Goal: Task Accomplishment & Management: Use online tool/utility

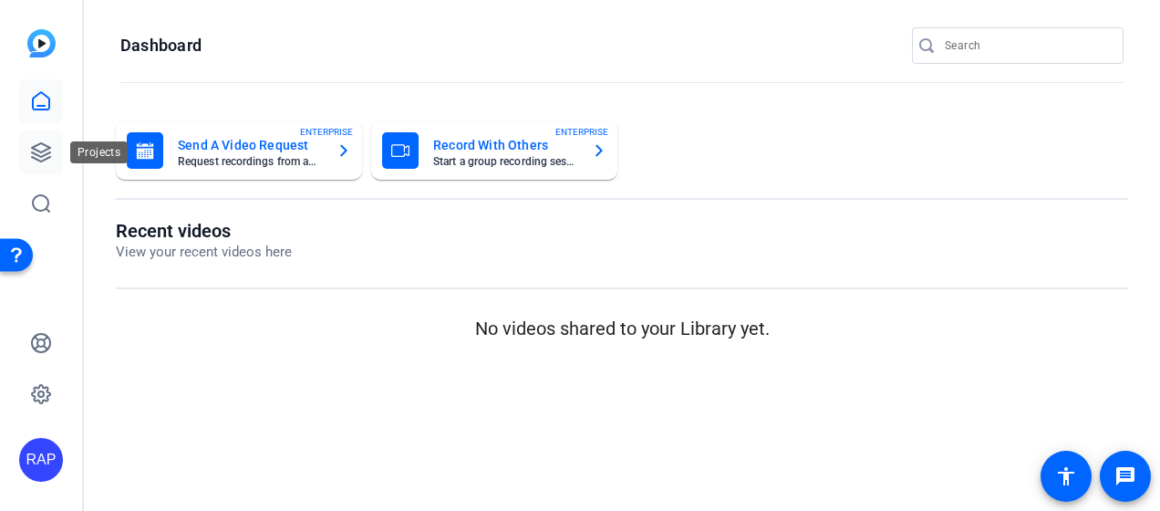
click at [36, 162] on icon at bounding box center [41, 152] width 22 height 22
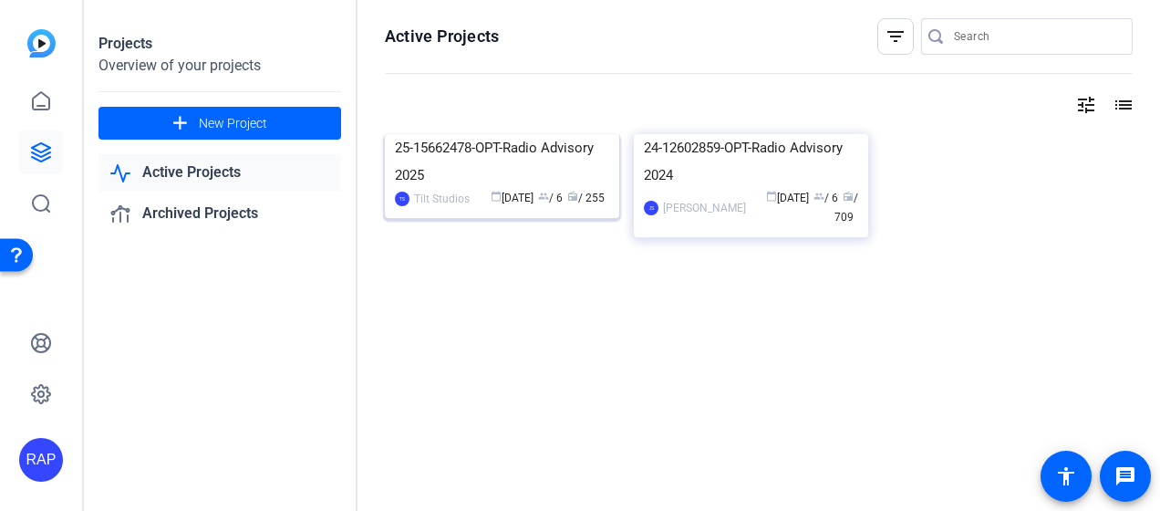
click at [480, 189] on div "25-15662478-OPT-Radio Advisory 2025" at bounding box center [502, 161] width 214 height 55
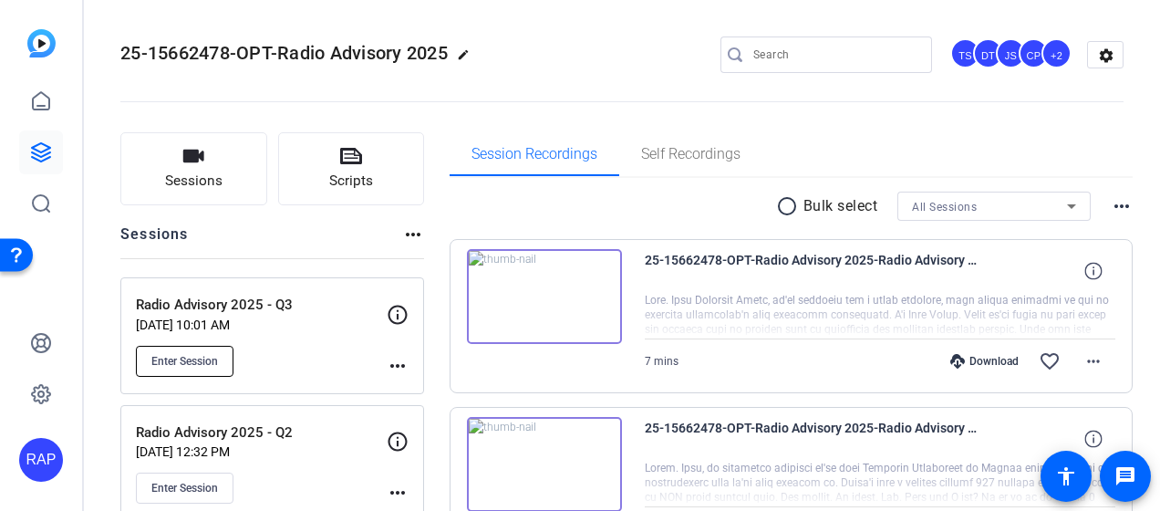
click at [232, 358] on button "Enter Session" at bounding box center [185, 361] width 98 height 31
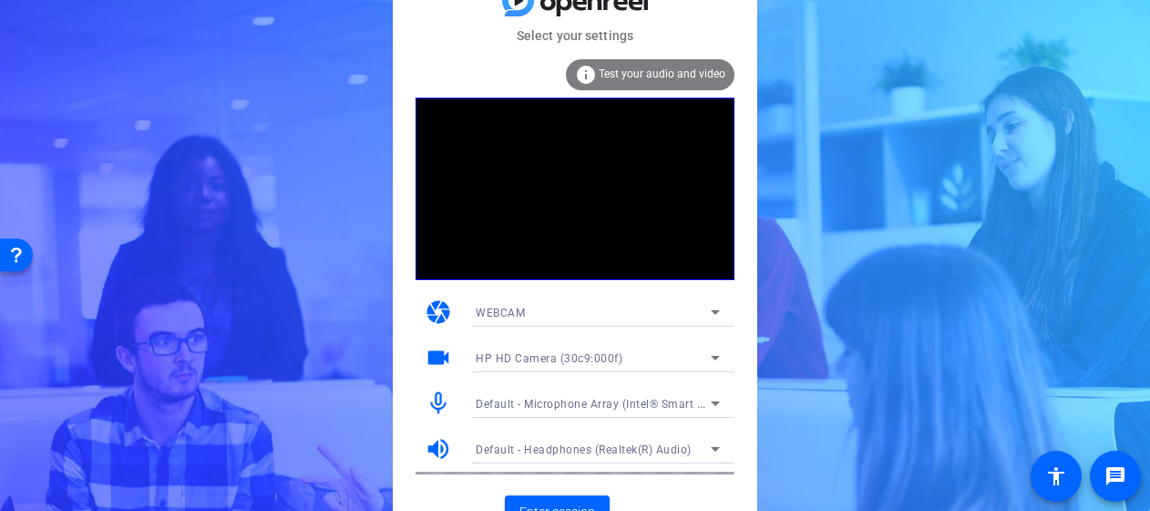
click at [744, 29] on mat-card-subtitle "Select your settings" at bounding box center [575, 36] width 365 height 20
click at [536, 314] on div "WEBCAM" at bounding box center [593, 312] width 235 height 23
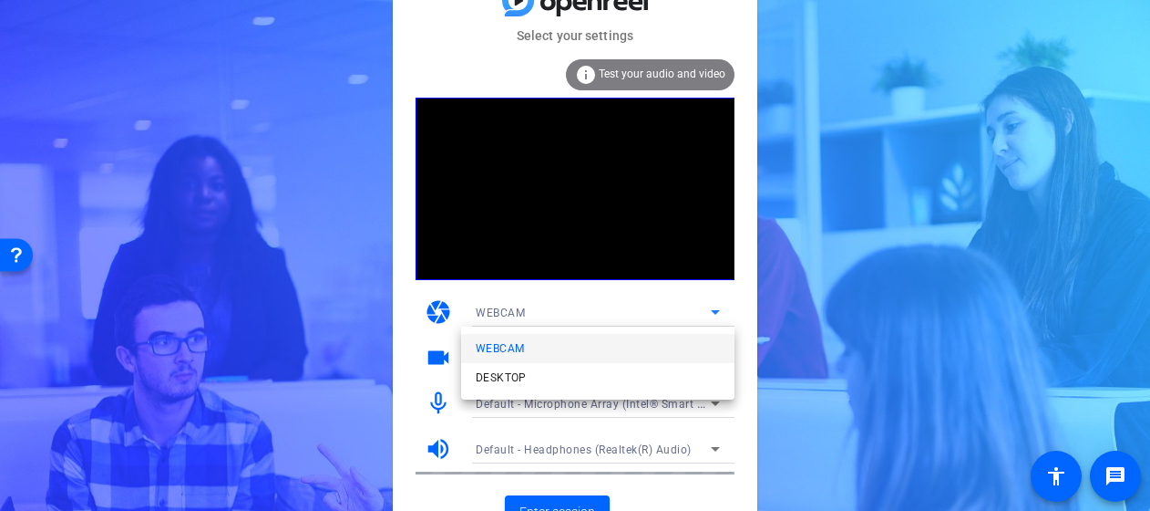
click at [650, 501] on div at bounding box center [575, 255] width 1150 height 511
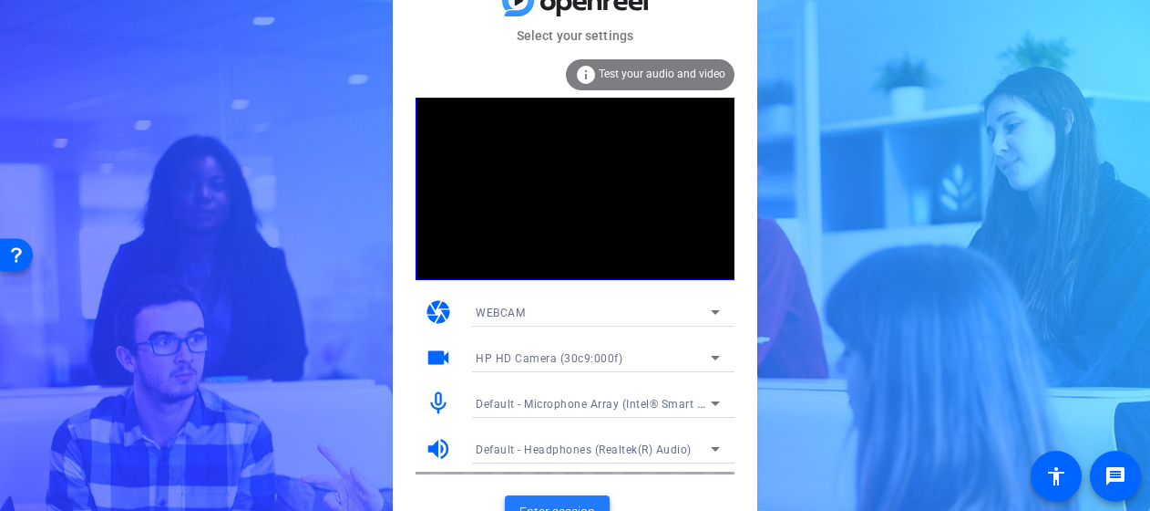
click at [593, 502] on span "Enter session" at bounding box center [558, 511] width 76 height 19
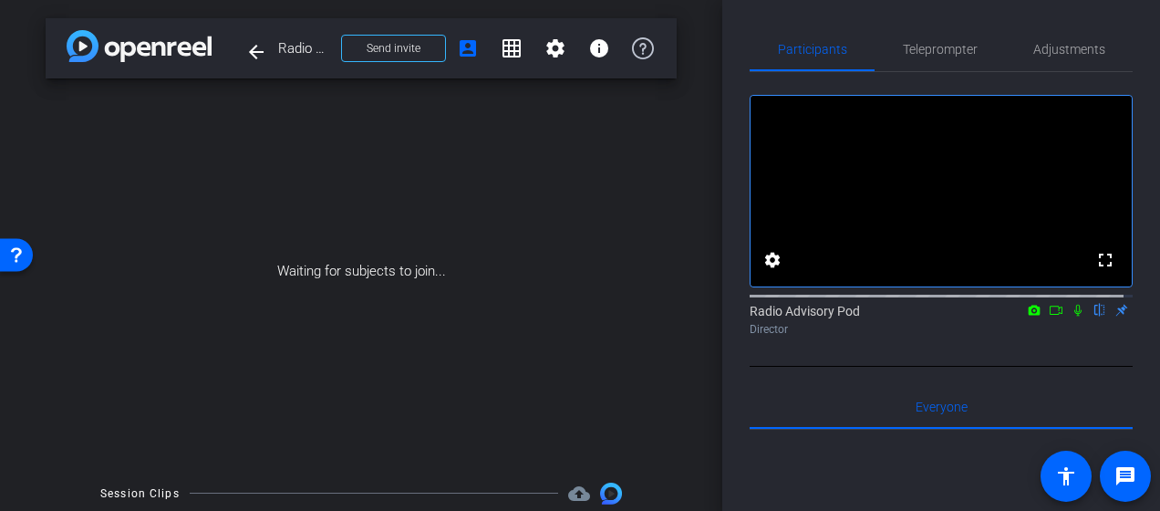
click at [1054, 318] on mat-icon at bounding box center [1056, 310] width 22 height 16
click at [705, 459] on div "arrow_back Radio Advisory 2025 - Q3 Back to project Send invite account_box gri…" at bounding box center [361, 255] width 722 height 511
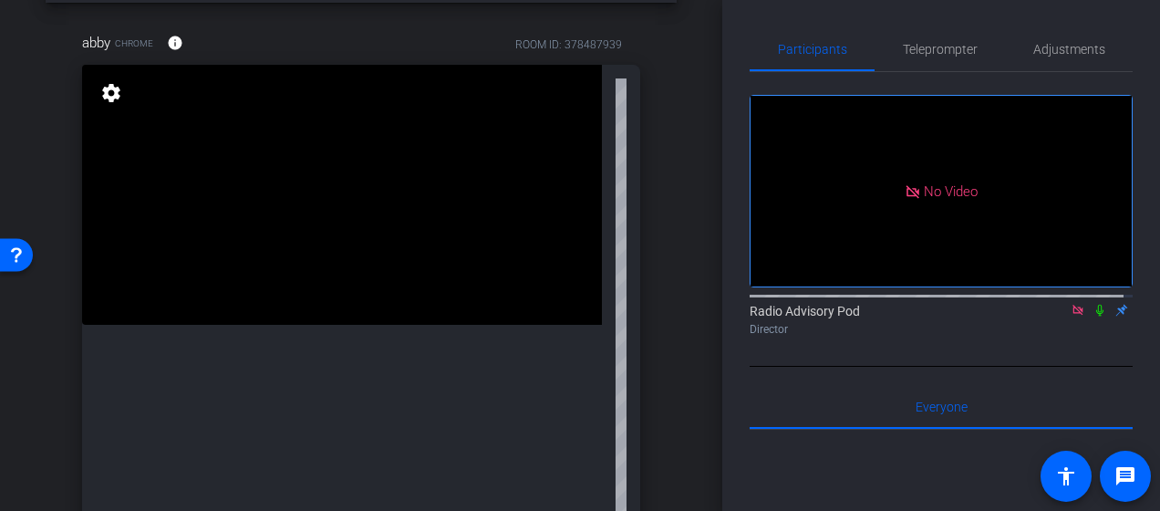
scroll to position [182, 0]
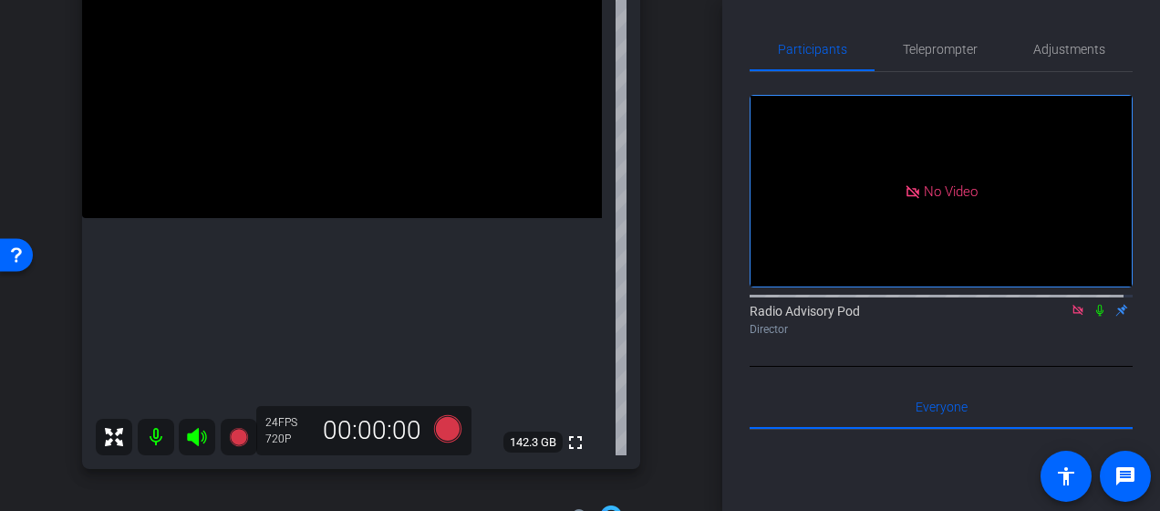
click at [29, 397] on div "arrow_back Radio Advisory 2025 - Q3 Back to project Send invite account_box gri…" at bounding box center [361, 255] width 722 height 511
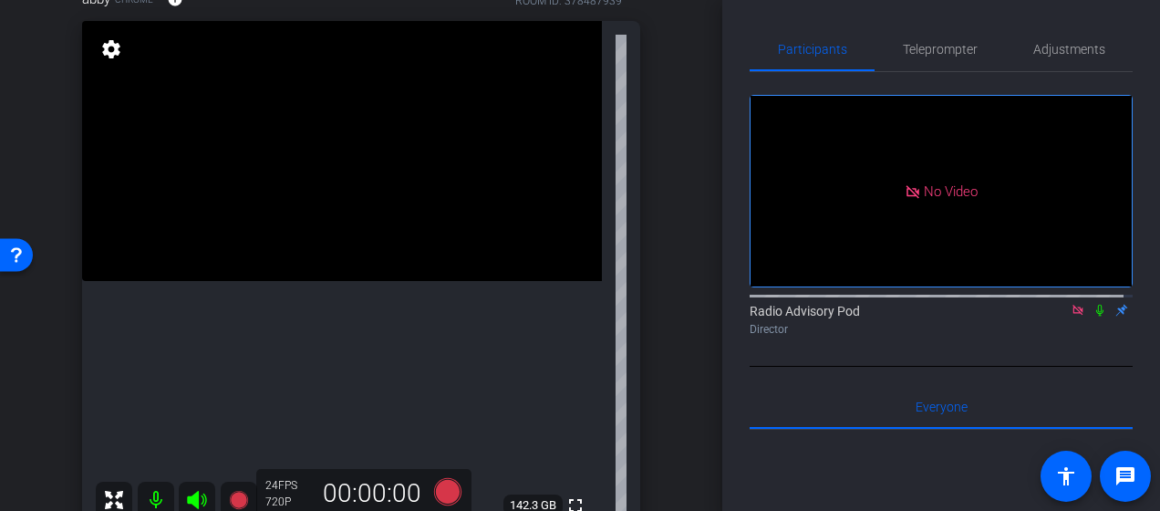
scroll to position [91, 0]
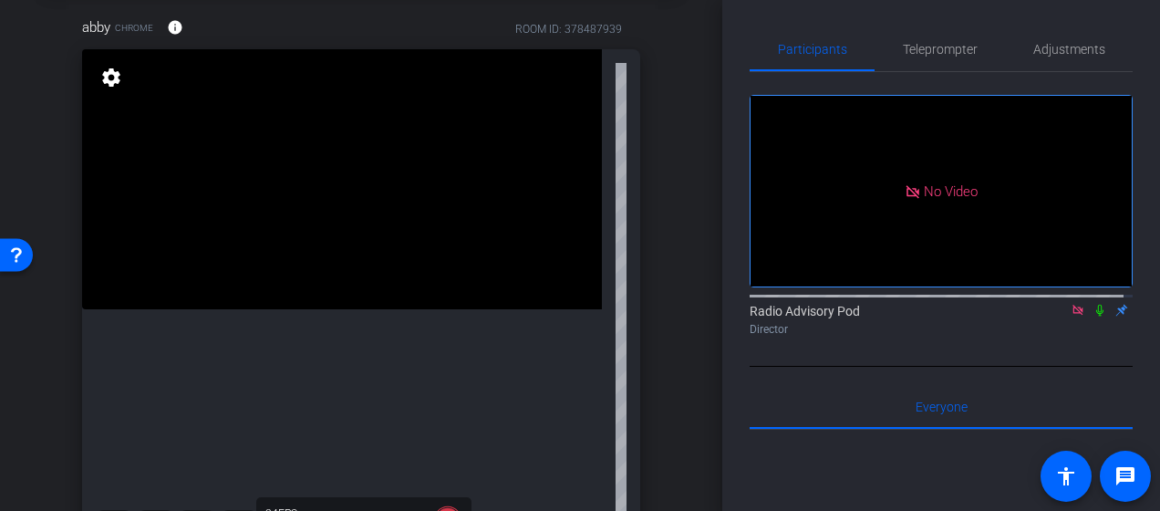
click at [46, 412] on div "abby Chrome info ROOM ID: 378487939 fullscreen settings 142.3 GB 24 FPS 720P 00…" at bounding box center [361, 282] width 631 height 591
click at [660, 259] on div "abby Chrome info ROOM ID: 378487939 fullscreen settings 142.3 GB 24 FPS 720P 00…" at bounding box center [361, 282] width 631 height 591
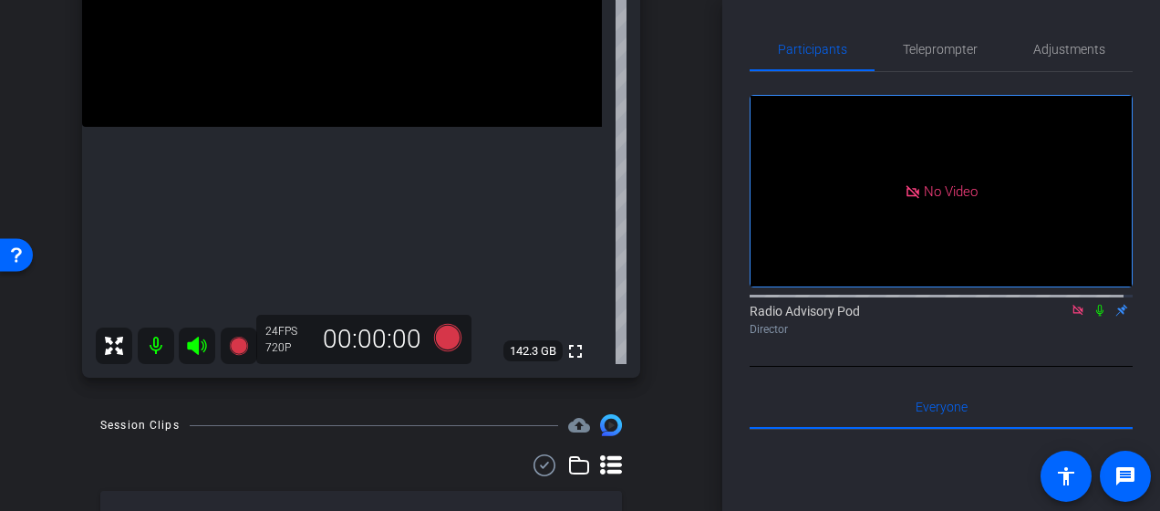
scroll to position [0, 0]
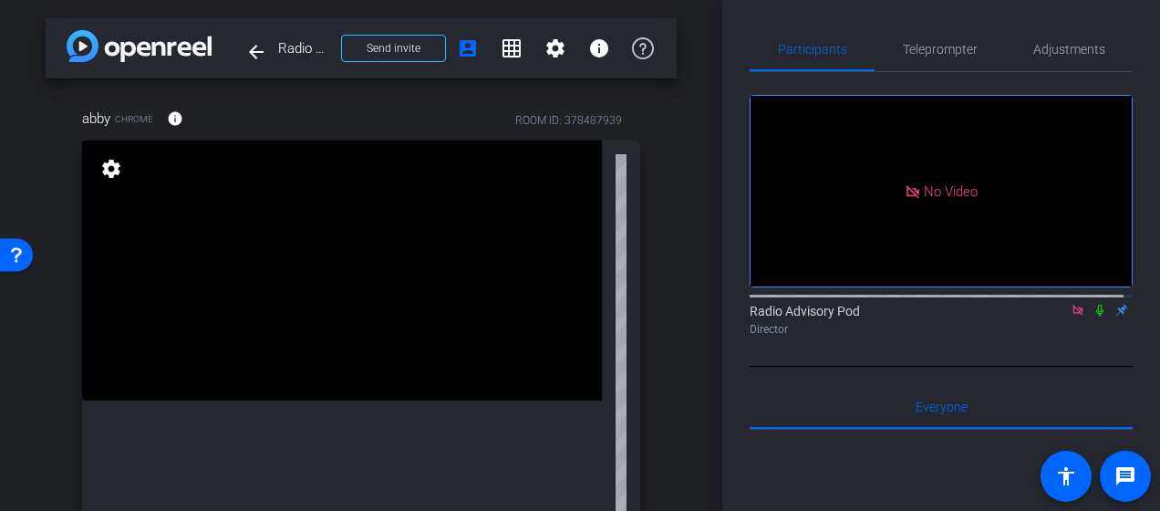
click at [696, 383] on div "arrow_back Radio Advisory 2025 - Q3 Back to project Send invite account_box gri…" at bounding box center [361, 255] width 722 height 511
click at [47, 306] on div "abby Chrome info ROOM ID: 378487939 fullscreen settings 142.3 GB 24 FPS 720P 00…" at bounding box center [361, 373] width 631 height 591
click at [29, 375] on div "arrow_back Radio Advisory 2025 - Q3 Back to project Send invite account_box gri…" at bounding box center [361, 255] width 722 height 511
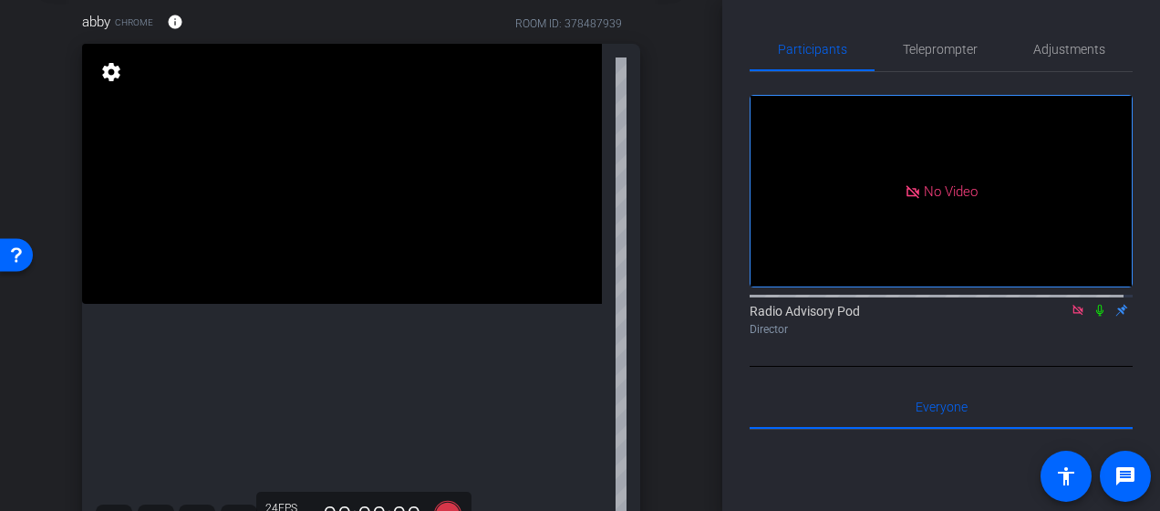
scroll to position [91, 0]
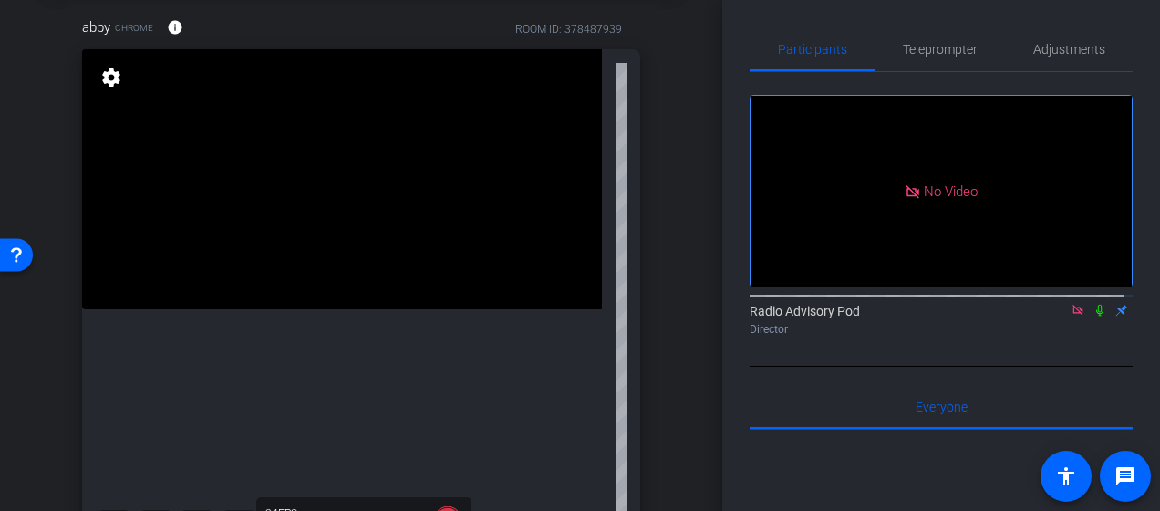
click at [26, 388] on div "arrow_back Radio Advisory 2025 - Q3 Back to project Send invite account_box gri…" at bounding box center [361, 164] width 722 height 511
click at [1096, 316] on icon at bounding box center [1099, 310] width 7 height 12
click at [326, 459] on div "fullscreen" at bounding box center [342, 304] width 520 height 511
click at [289, 198] on video at bounding box center [342, 179] width 520 height 260
click at [1088, 318] on mat-icon at bounding box center [1099, 310] width 22 height 16
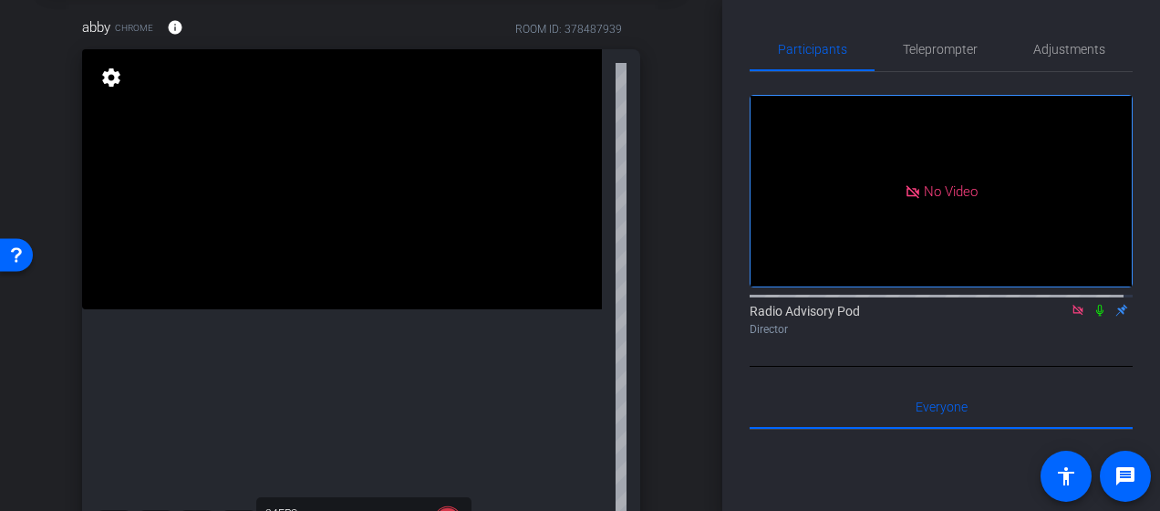
click at [361, 217] on video at bounding box center [342, 179] width 520 height 260
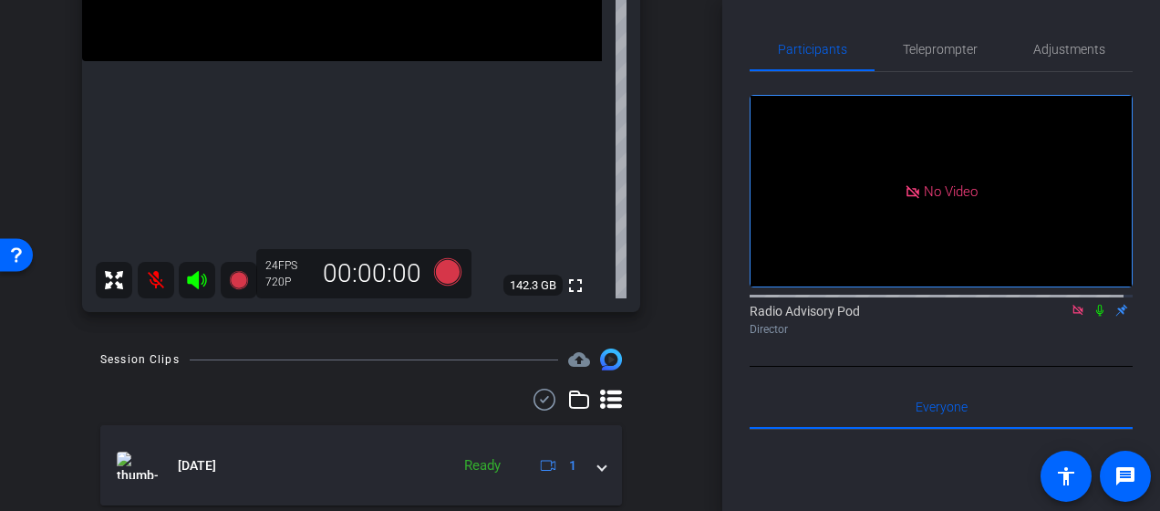
scroll to position [365, 0]
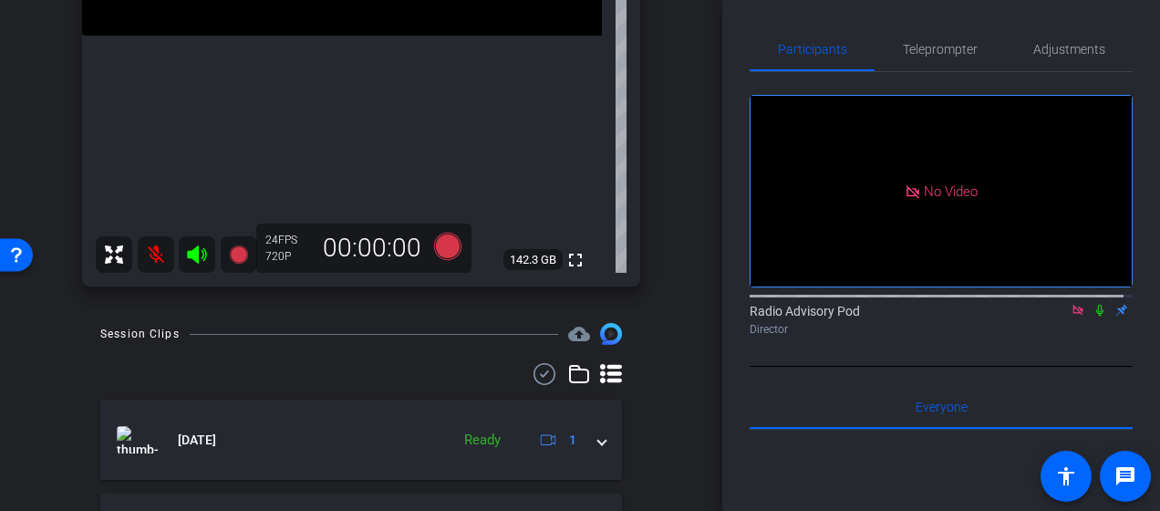
click at [153, 261] on mat-icon at bounding box center [156, 254] width 36 height 36
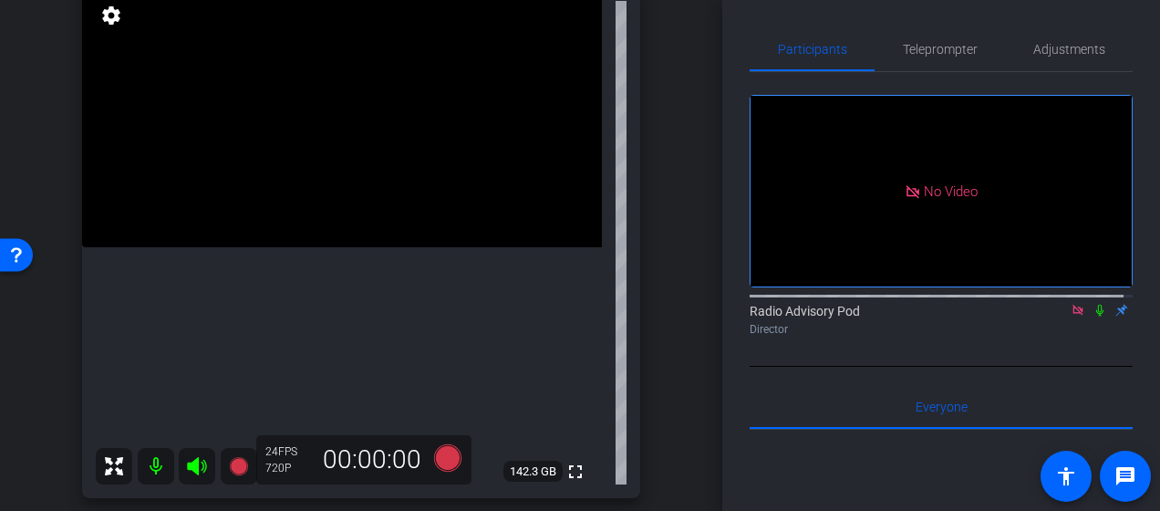
scroll to position [182, 0]
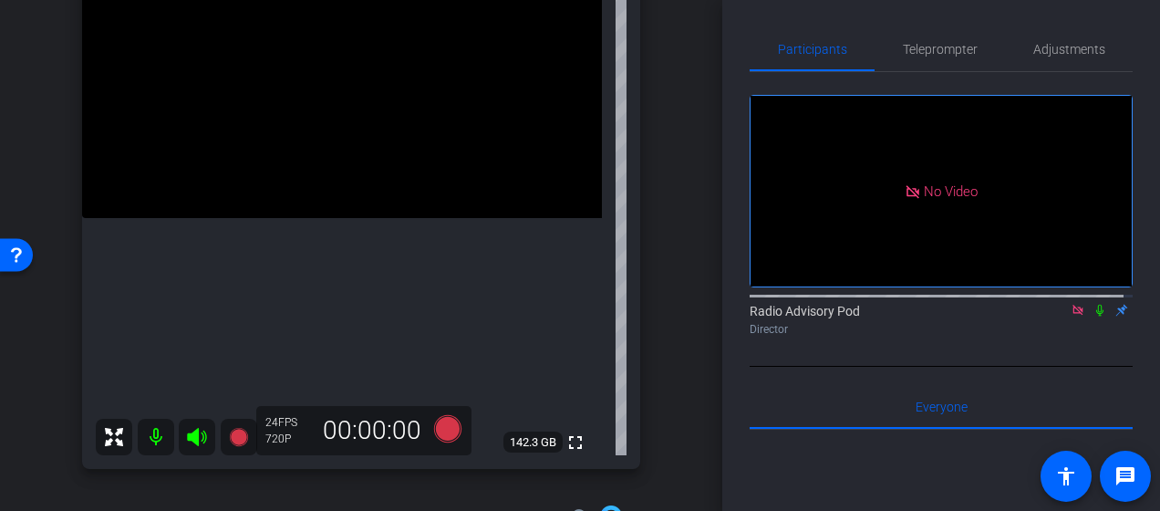
click at [27, 379] on div "arrow_back Radio Advisory 2025 - Q3 Back to project Send invite account_box gri…" at bounding box center [361, 255] width 722 height 511
click at [1096, 316] on icon at bounding box center [1099, 310] width 7 height 12
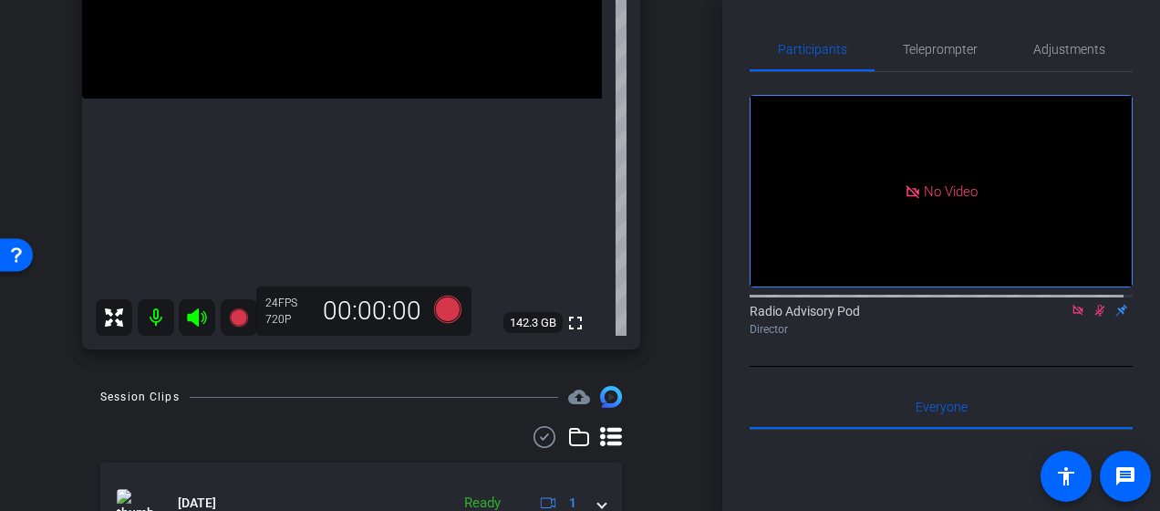
scroll to position [273, 0]
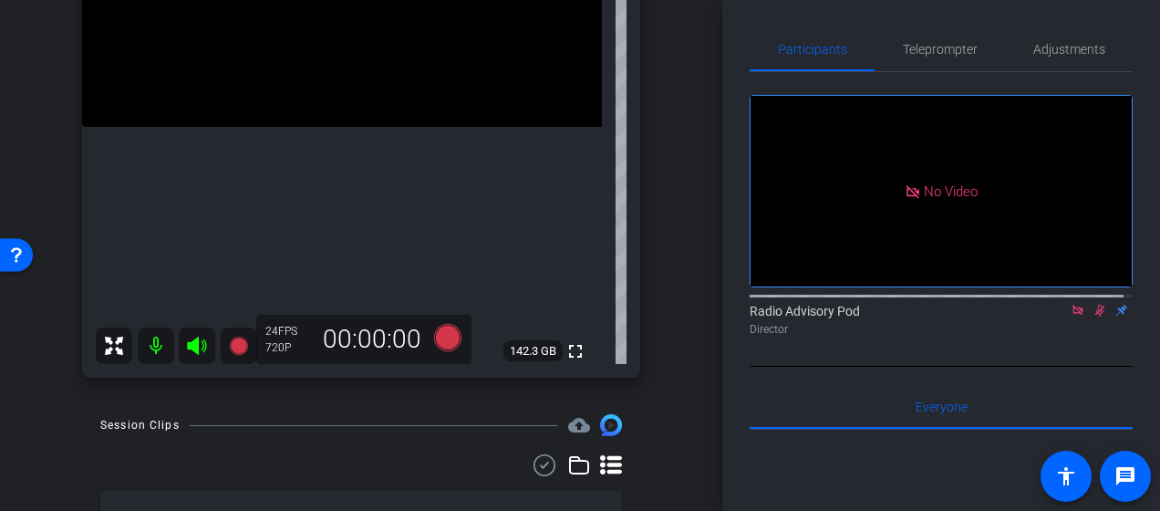
click at [33, 348] on div "arrow_back Radio Advisory 2025 - Q3 Back to project Send invite account_box gri…" at bounding box center [361, 255] width 722 height 511
click at [1095, 316] on icon at bounding box center [1100, 310] width 10 height 12
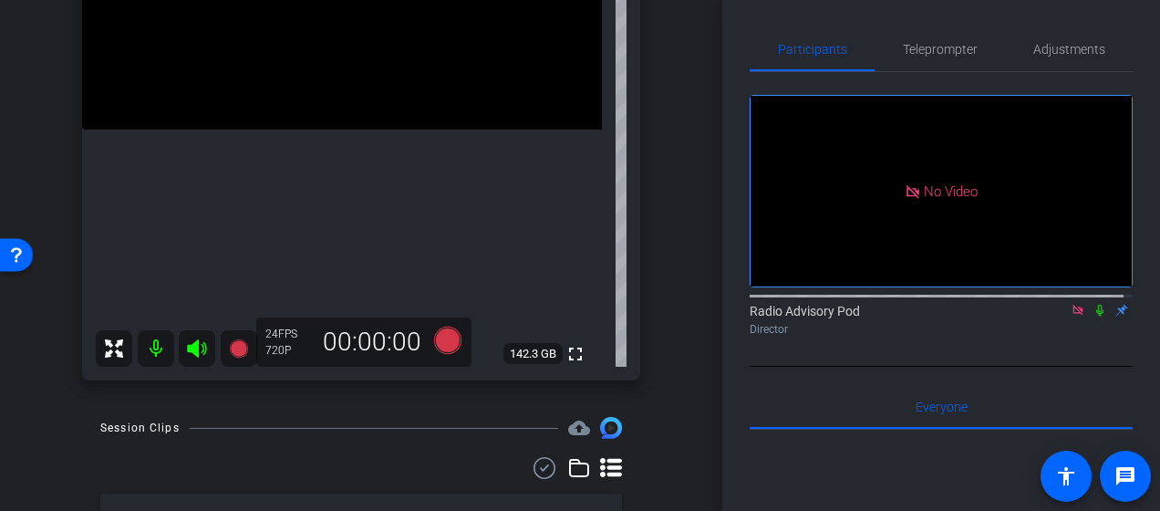
scroll to position [182, 0]
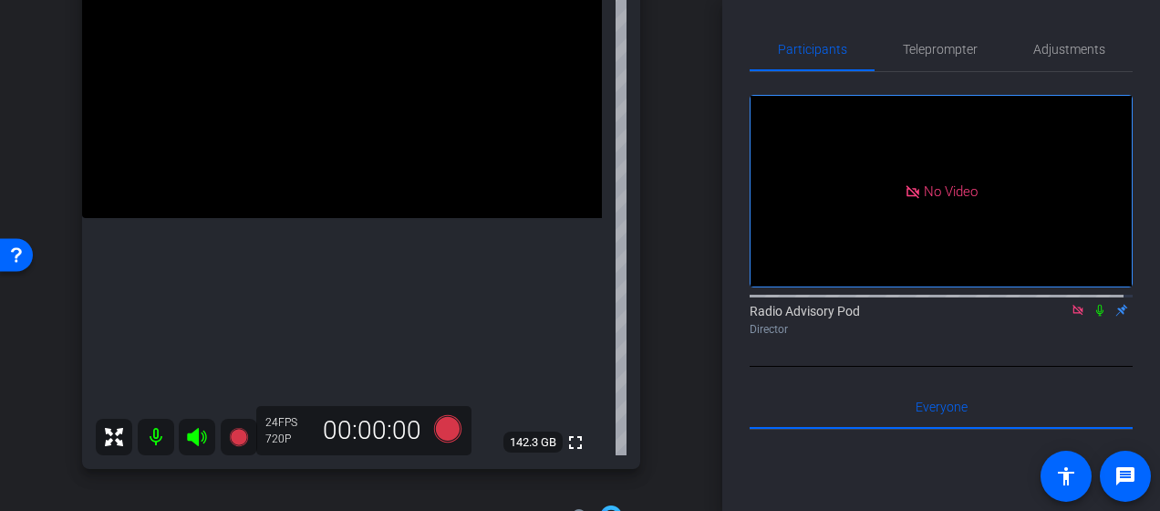
click at [181, 333] on div "fullscreen" at bounding box center [342, 213] width 520 height 511
click at [36, 378] on div "arrow_back Radio Advisory 2025 - Q3 Back to project Send invite account_box gri…" at bounding box center [361, 255] width 722 height 511
click at [1096, 316] on icon at bounding box center [1099, 310] width 7 height 12
click at [1095, 316] on icon at bounding box center [1100, 310] width 10 height 12
click at [446, 425] on icon at bounding box center [447, 428] width 27 height 27
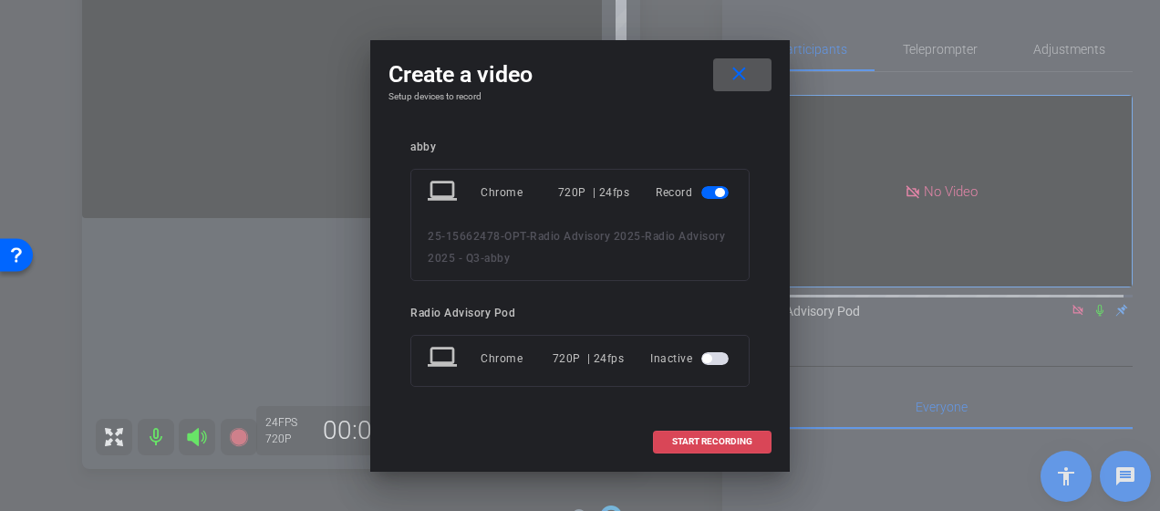
click at [709, 443] on span "START RECORDING" at bounding box center [712, 441] width 80 height 9
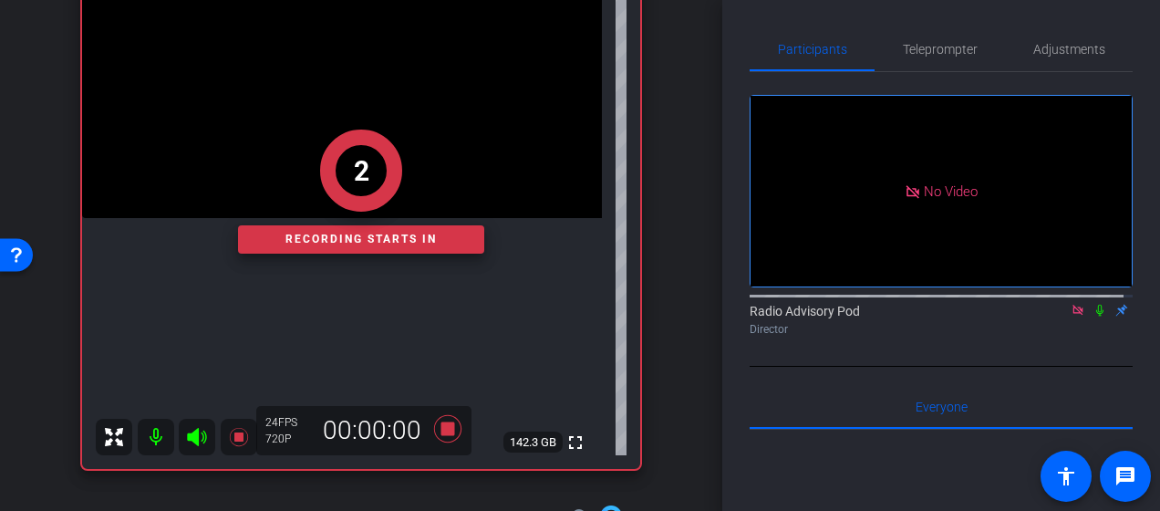
click at [1096, 316] on icon at bounding box center [1099, 310] width 7 height 12
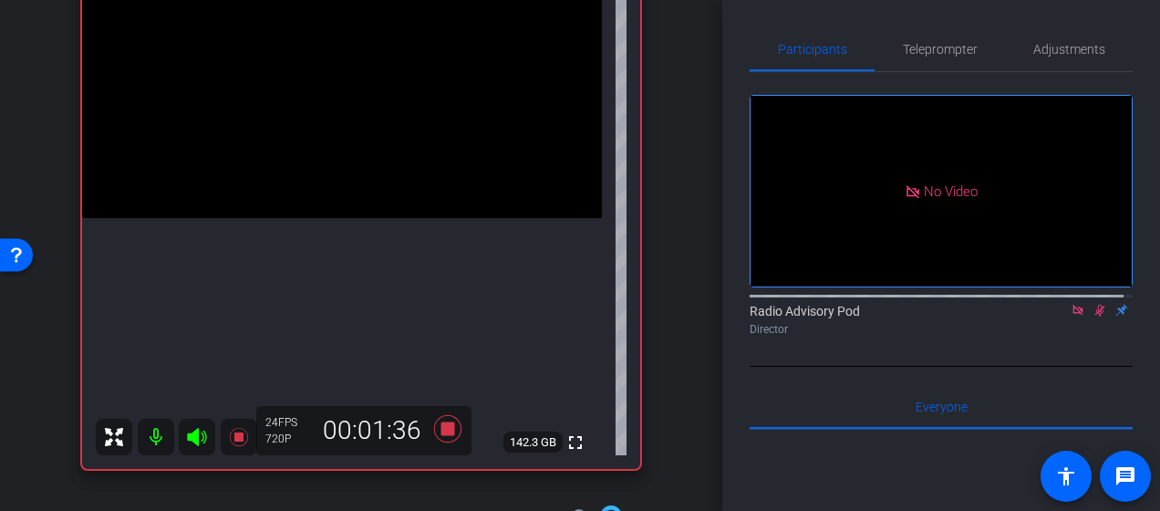
click at [1095, 316] on icon at bounding box center [1100, 310] width 10 height 12
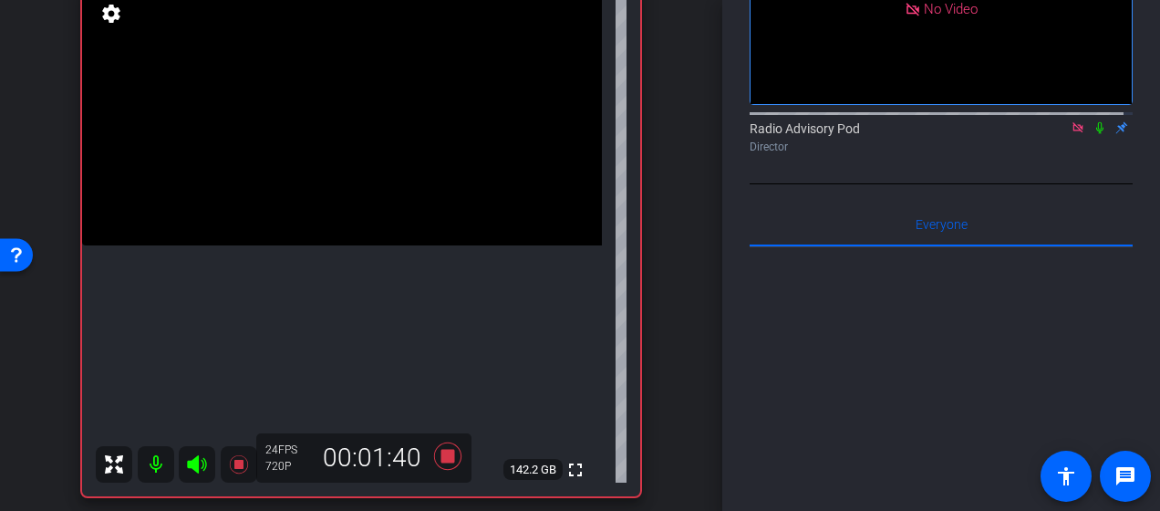
scroll to position [273, 0]
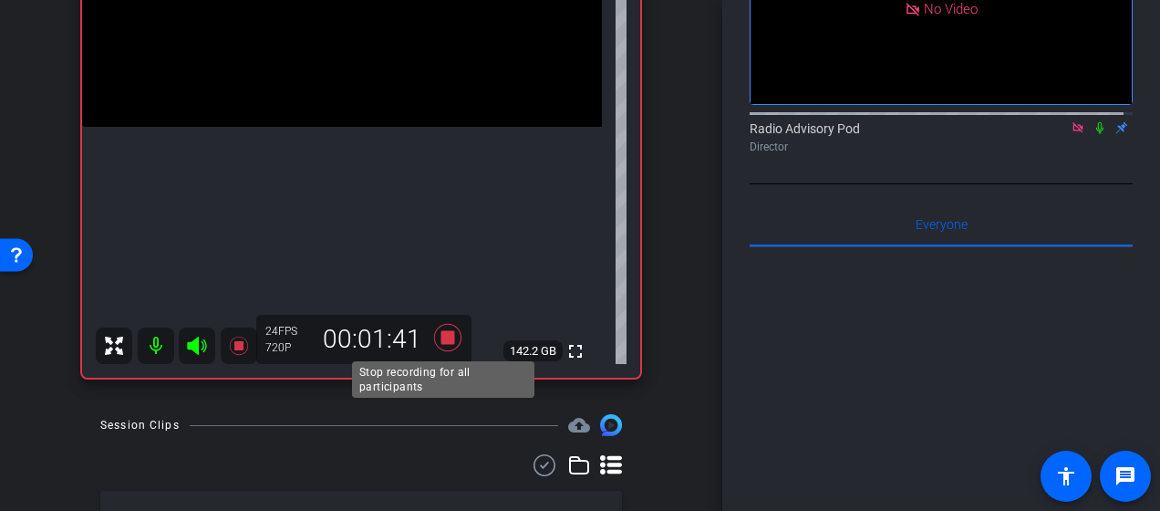
click at [445, 335] on icon at bounding box center [447, 337] width 27 height 27
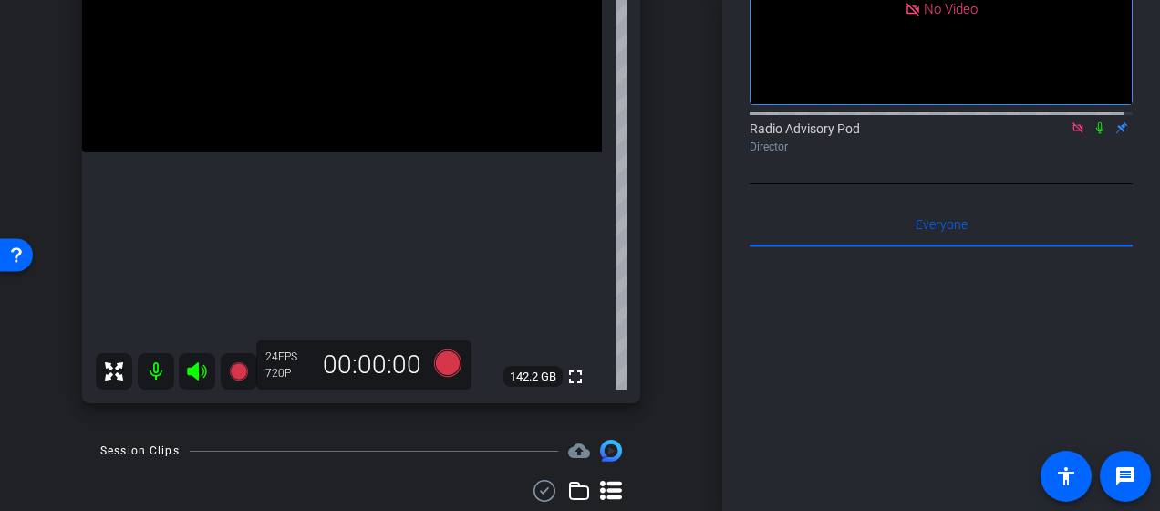
scroll to position [182, 0]
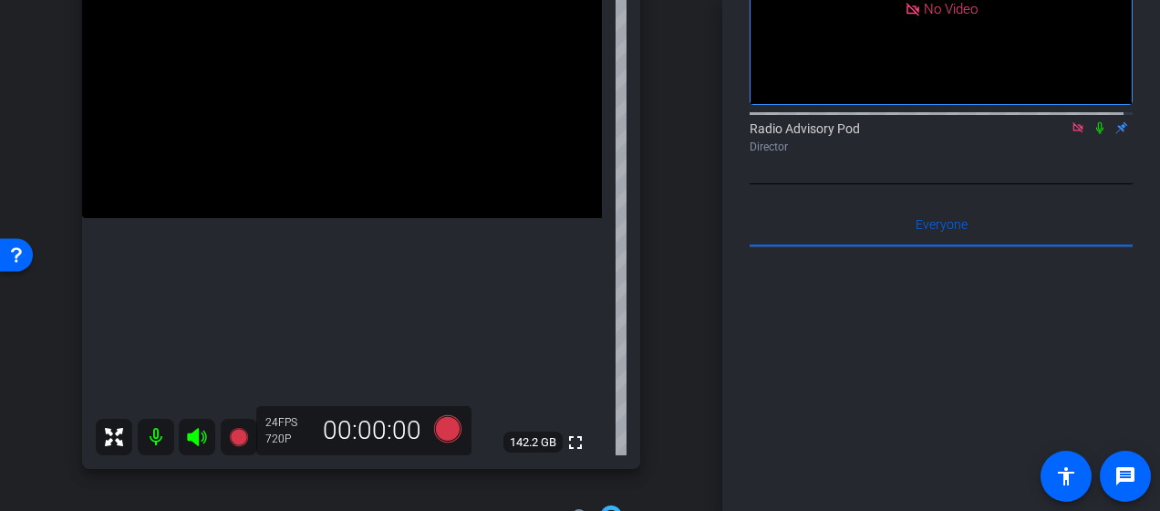
click at [1092, 134] on icon at bounding box center [1099, 127] width 15 height 13
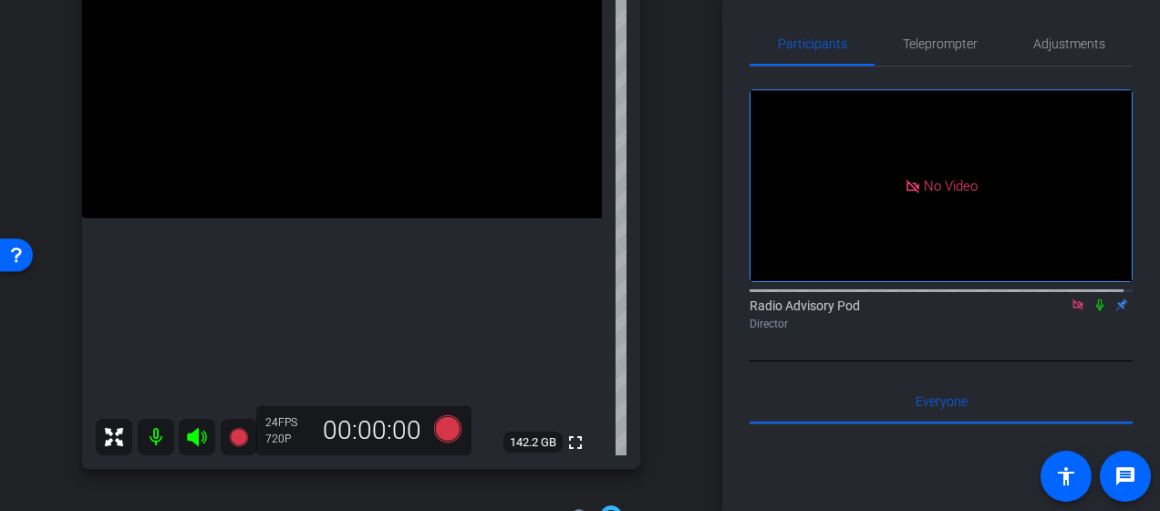
scroll to position [0, 0]
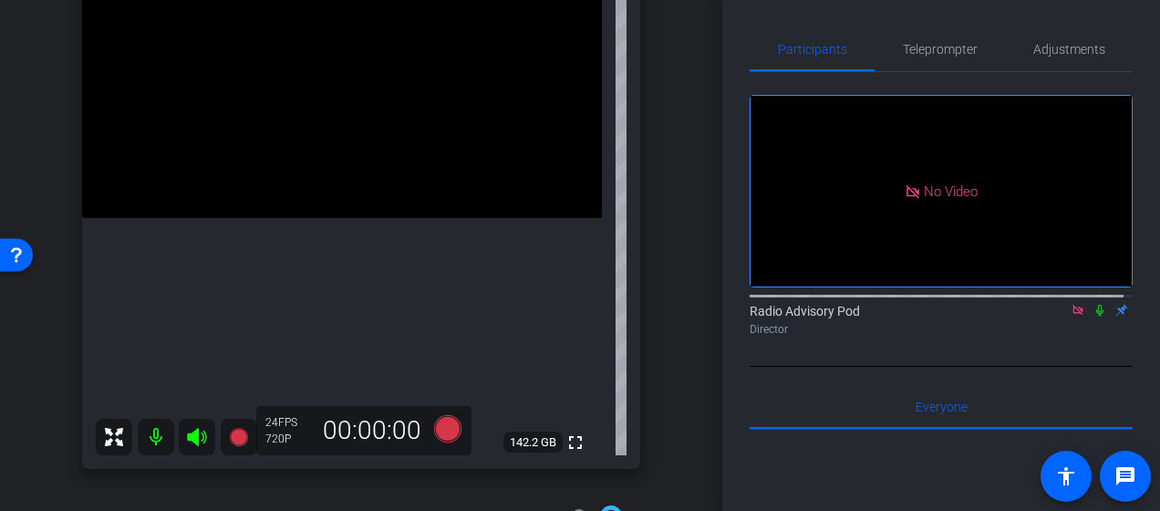
click at [668, 312] on div "arrow_back Radio Advisory 2025 - Q3 Back to project Send invite account_box gri…" at bounding box center [361, 73] width 722 height 511
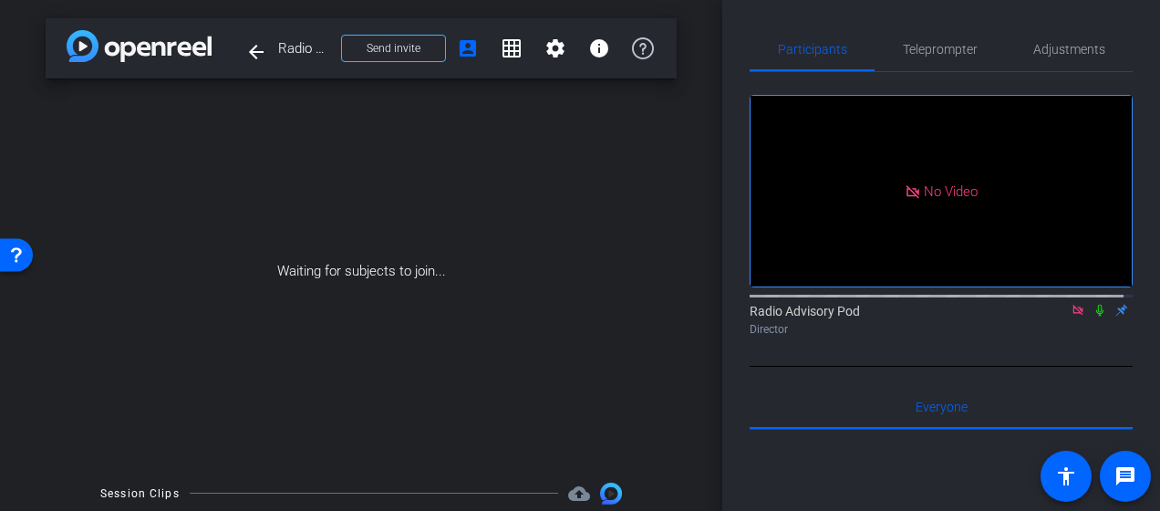
click at [1093, 316] on icon at bounding box center [1099, 310] width 15 height 13
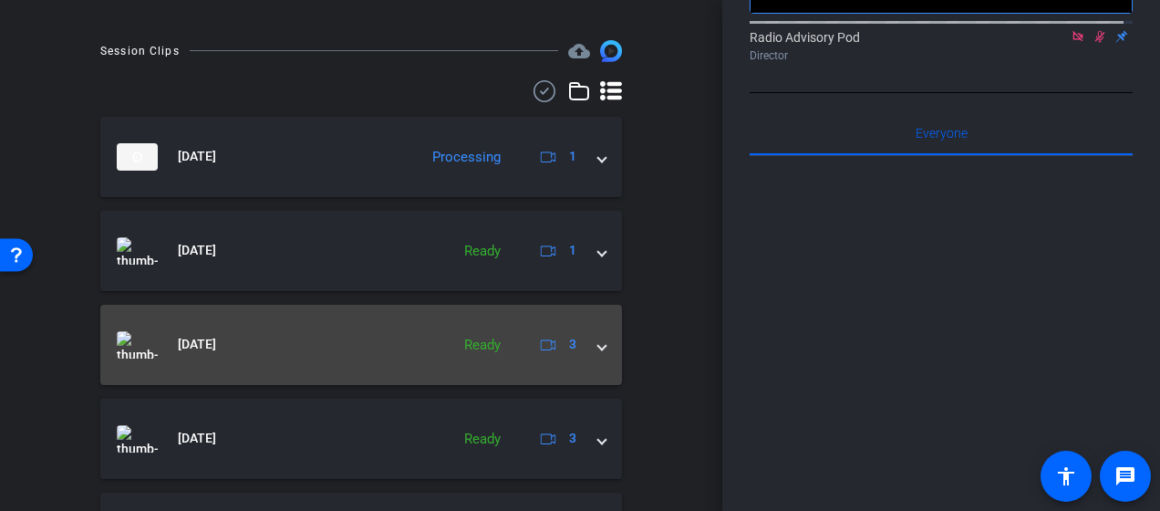
scroll to position [456, 0]
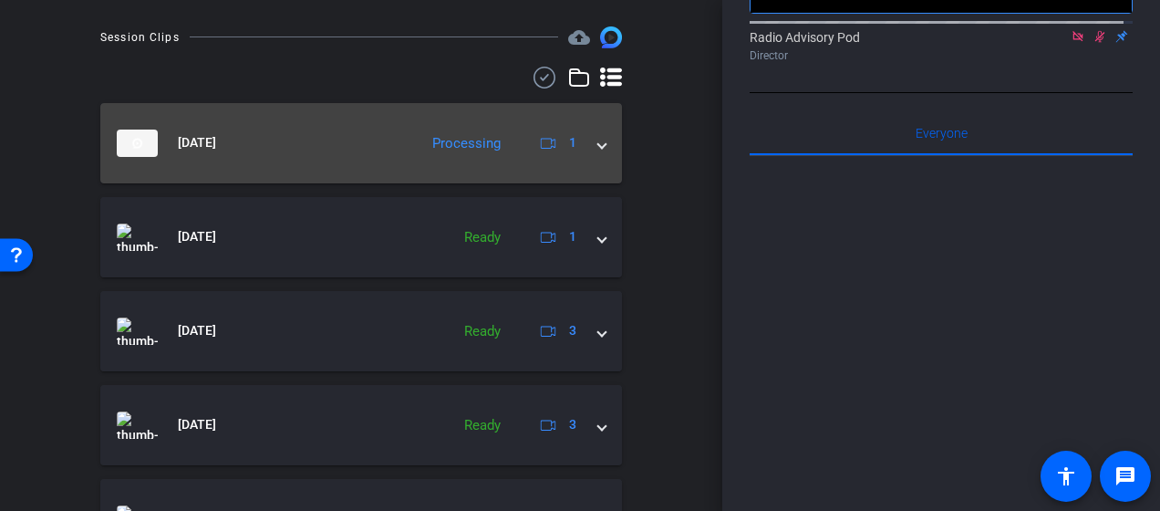
click at [341, 148] on mat-panel-title "[DATE]" at bounding box center [263, 142] width 292 height 27
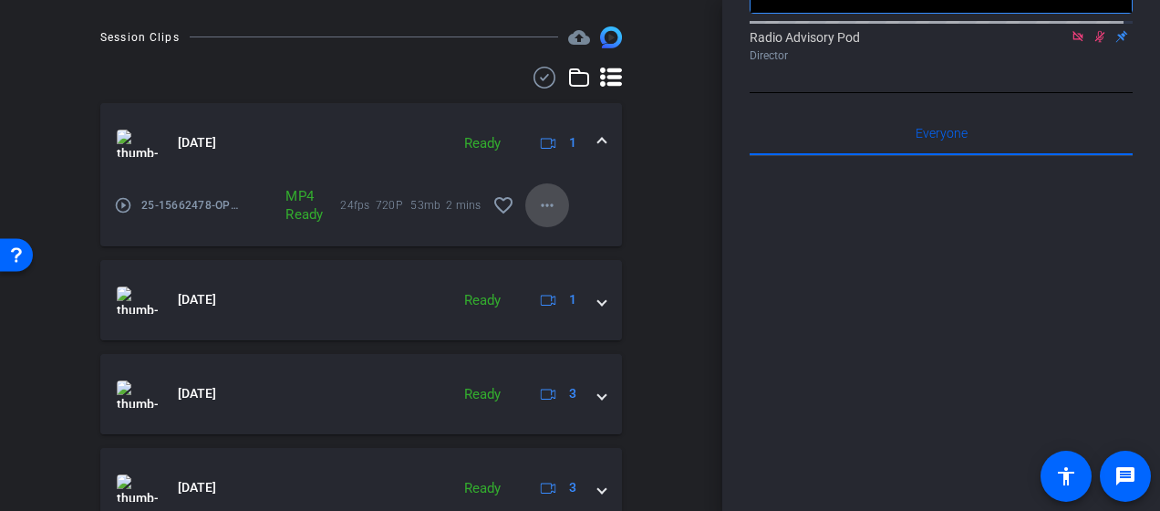
click at [536, 194] on mat-icon "more_horiz" at bounding box center [547, 205] width 22 height 22
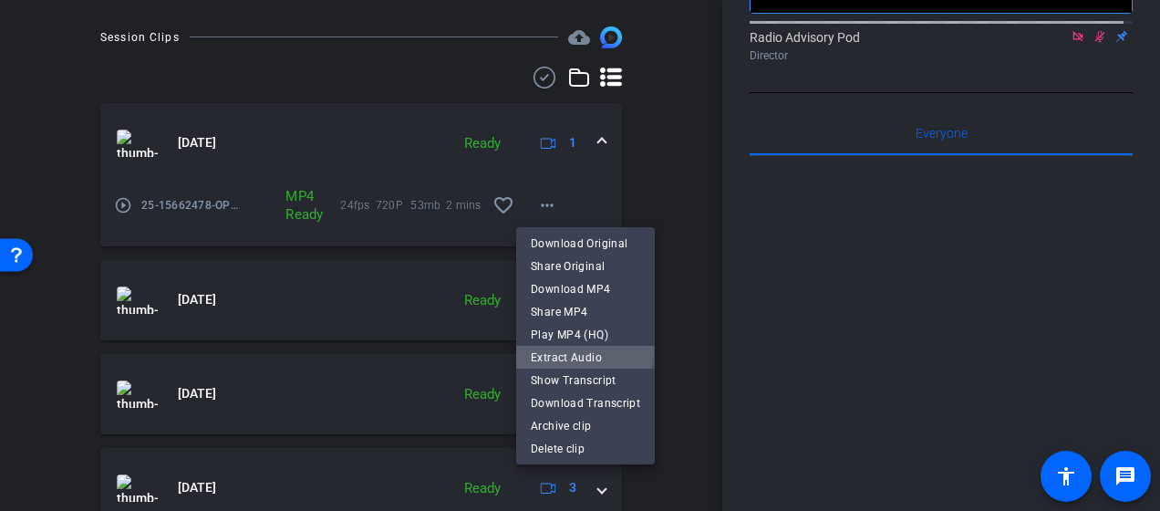
click at [569, 350] on span "Extract Audio" at bounding box center [585, 357] width 109 height 22
